Goal: Transaction & Acquisition: Purchase product/service

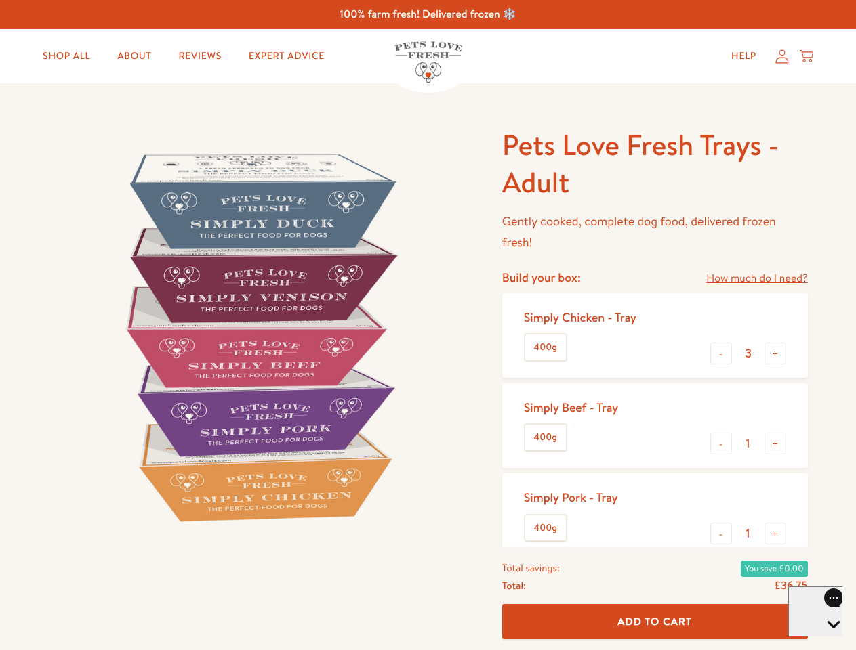
click at [428, 325] on img at bounding box center [259, 337] width 421 height 421
click at [756, 278] on link "How much do I need?" at bounding box center [756, 279] width 101 height 18
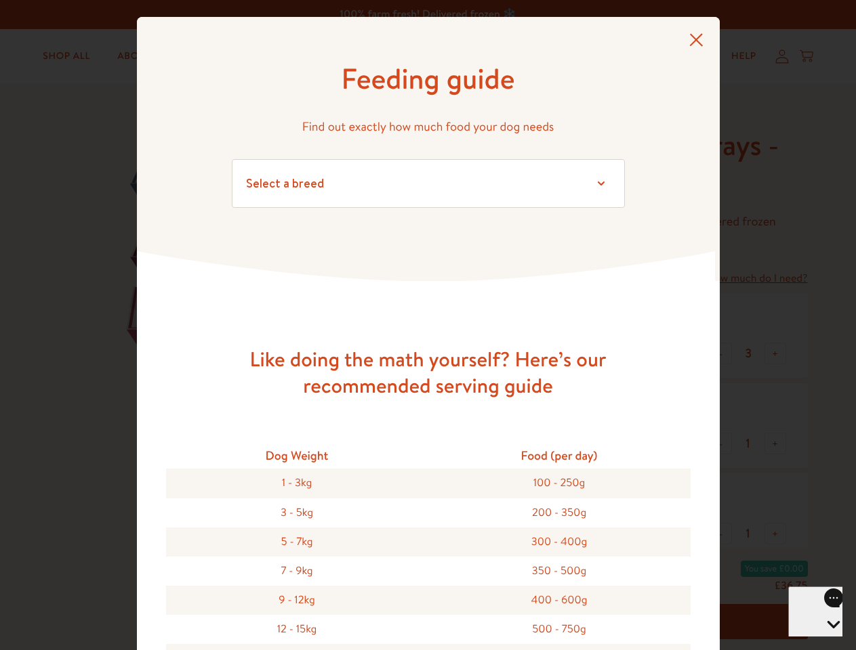
click at [721, 354] on div "Feeding guide Find out exactly how much food your dog needs Select a breed Affe…" at bounding box center [428, 325] width 856 height 650
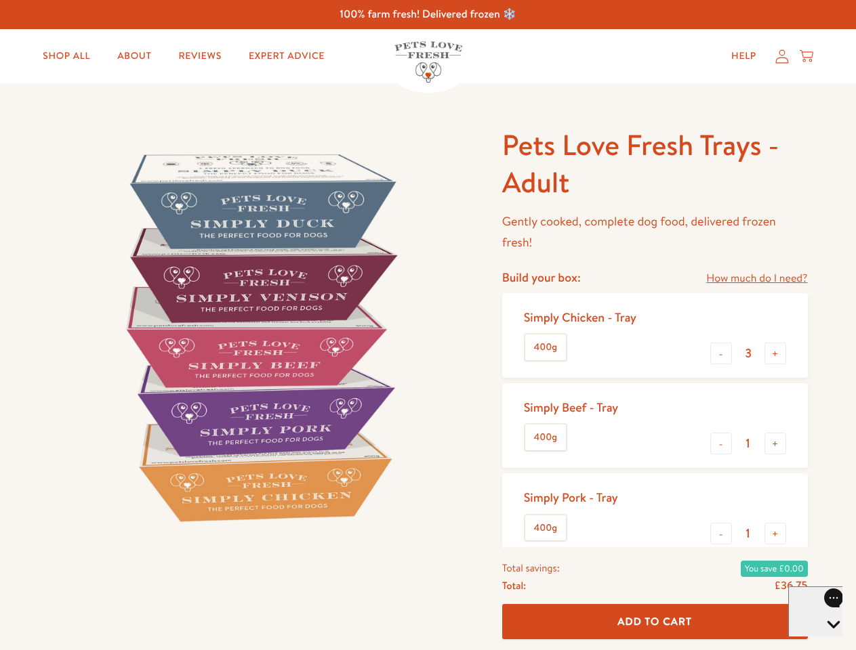
click at [775, 354] on button "+" at bounding box center [775, 354] width 22 height 22
type input "4"
click at [721, 444] on button "-" at bounding box center [721, 444] width 22 height 22
click at [775, 444] on button "+" at bounding box center [775, 444] width 22 height 22
type input "1"
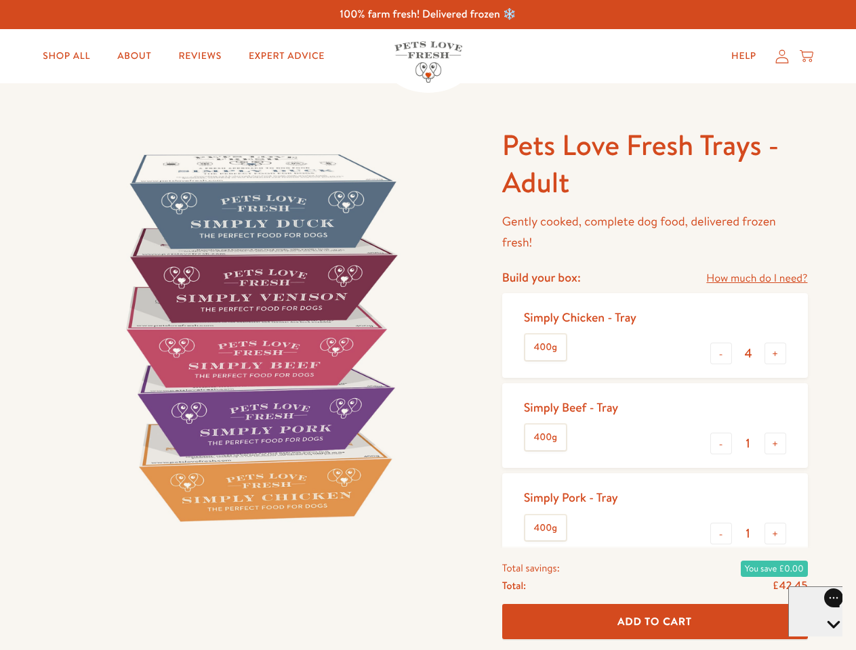
click at [721, 534] on button "-" at bounding box center [721, 534] width 22 height 22
click at [775, 534] on button "+" at bounding box center [775, 534] width 22 height 22
type input "1"
click at [655, 622] on span "Add To Cart" at bounding box center [654, 622] width 75 height 14
click at [827, 642] on icon "Open gorgias live chat" at bounding box center [833, 648] width 13 height 13
